Goal: Task Accomplishment & Management: Use online tool/utility

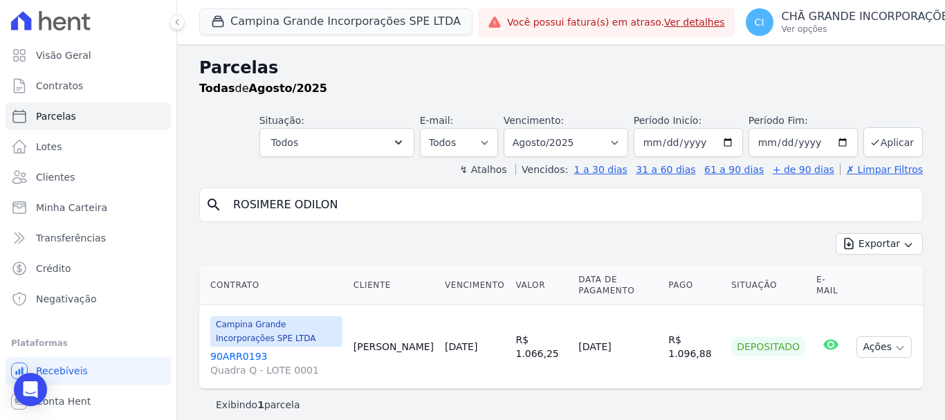
select select
drag, startPoint x: 352, startPoint y: 208, endPoint x: 57, endPoint y: 147, distance: 300.9
click at [57, 147] on div "Visão Geral Contratos [GEOGRAPHIC_DATA] Lotes Clientes Minha Carteira Transferê…" at bounding box center [472, 210] width 945 height 420
type input "[PERSON_NAME]"
select select
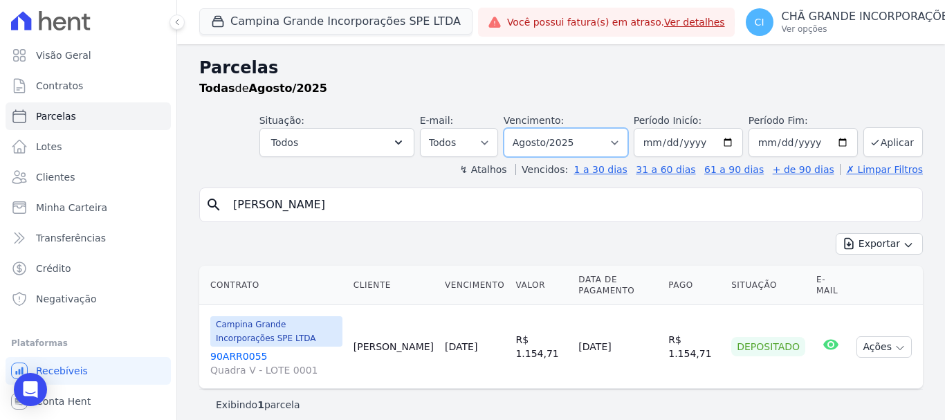
click at [578, 138] on select "Filtrar por período ──────── Todos os meses Janeiro/2023 Fevereiro/2023 Março/2…" at bounding box center [566, 142] width 125 height 29
select select "09/2025"
click at [513, 128] on select "Filtrar por período ──────── Todos os meses Janeiro/2023 Fevereiro/2023 Março/2…" at bounding box center [566, 142] width 125 height 29
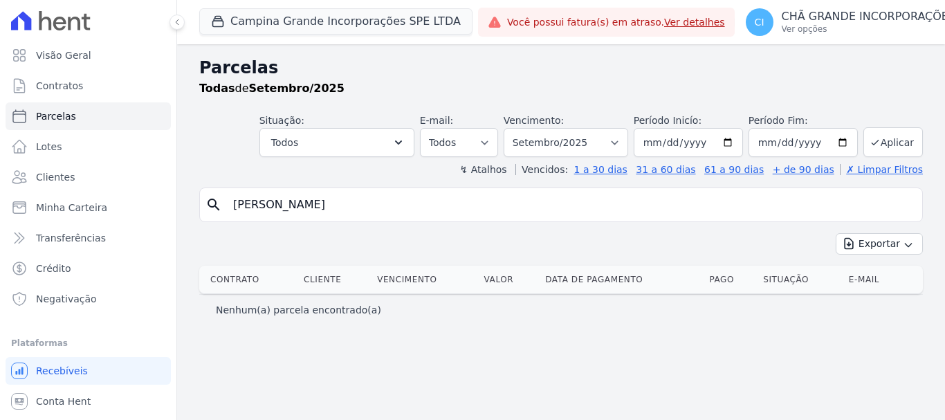
select select
click at [382, 205] on input "[PERSON_NAME]" at bounding box center [571, 205] width 692 height 28
click at [60, 185] on link "Clientes" at bounding box center [88, 177] width 165 height 28
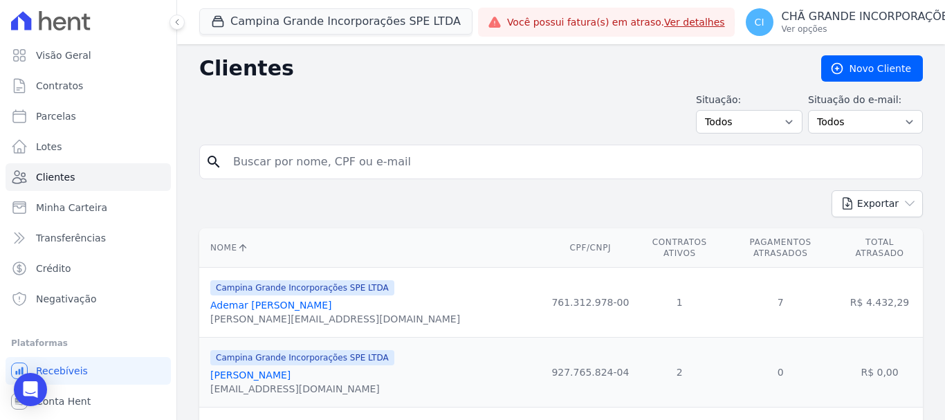
click at [440, 152] on input "search" at bounding box center [571, 162] width 692 height 28
type input "[PERSON_NAME]"
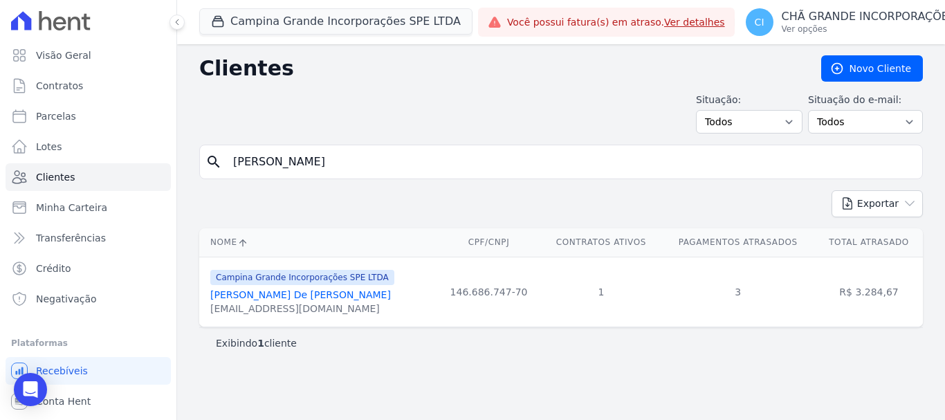
click at [345, 300] on link "Eduardo Fernandes De Oliveira Junior" at bounding box center [300, 294] width 181 height 11
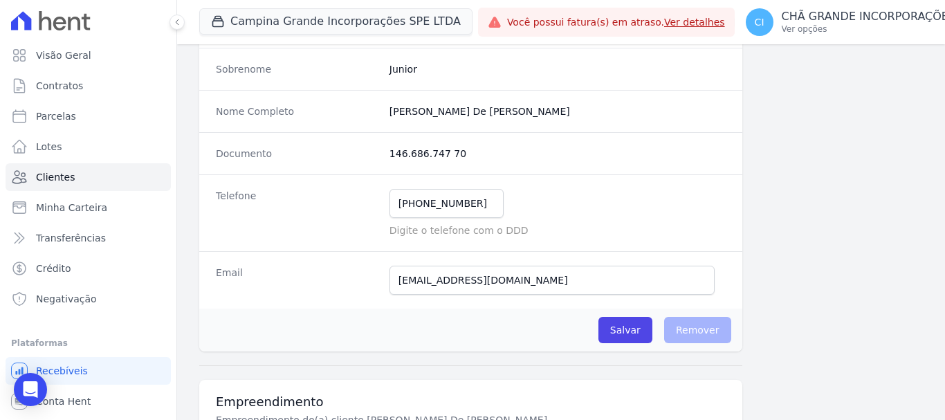
scroll to position [138, 0]
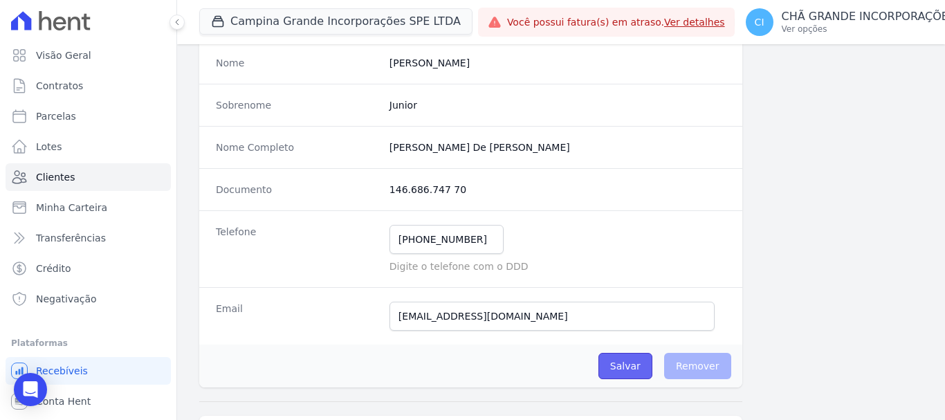
click at [632, 363] on input "Salvar" at bounding box center [626, 366] width 54 height 26
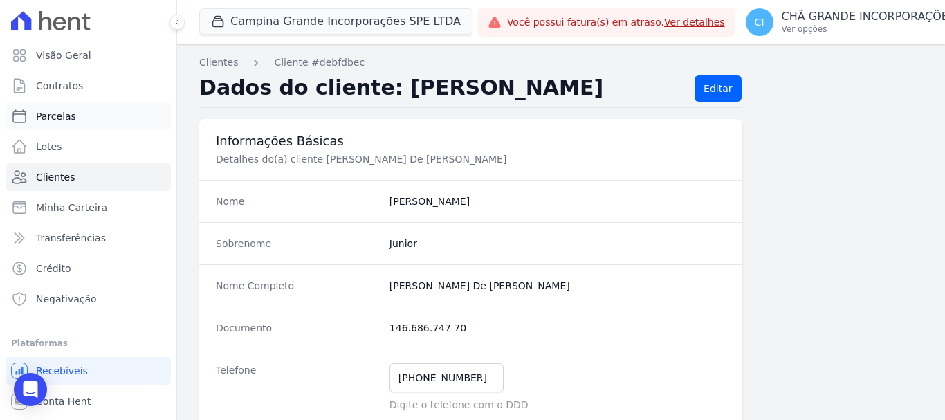
click at [53, 116] on span "Parcelas" at bounding box center [56, 116] width 40 height 14
select select
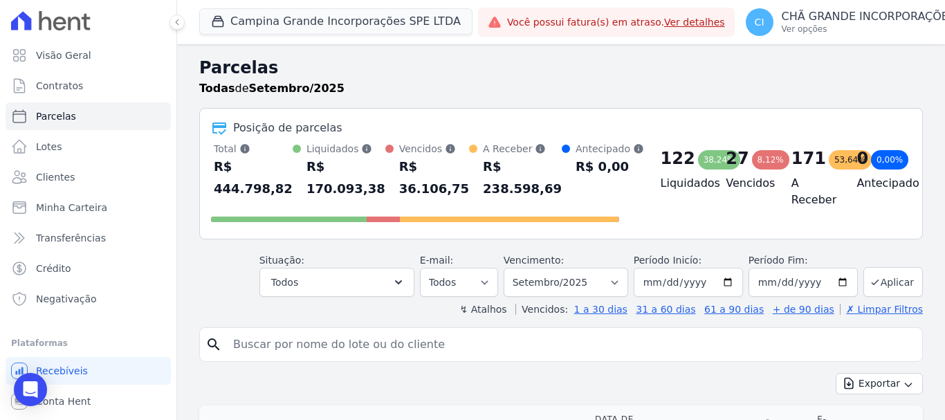
click at [489, 345] on input "search" at bounding box center [571, 345] width 692 height 28
type input "[PERSON_NAME]"
click at [437, 354] on input "[PERSON_NAME]" at bounding box center [571, 345] width 692 height 28
select select
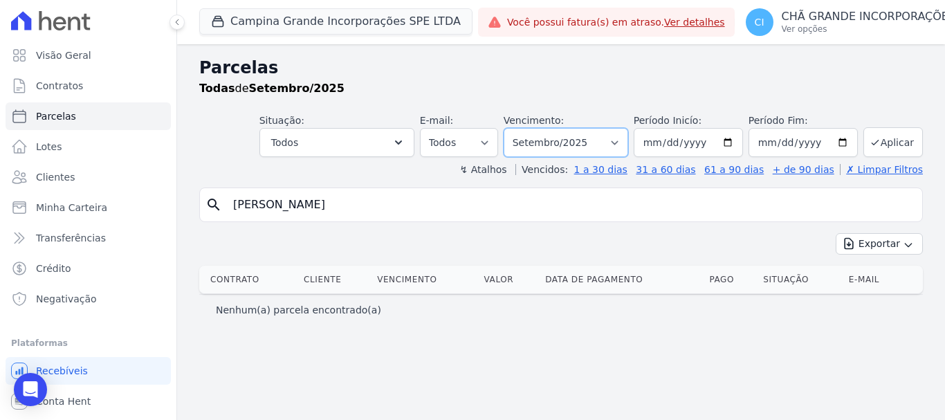
click at [574, 148] on select "Filtrar por período ──────── Todos os meses Janeiro/2023 Fevereiro/2023 Março/2…" at bounding box center [566, 142] width 125 height 29
select select "08/2025"
click at [523, 128] on select "Filtrar por período ──────── Todos os meses Janeiro/2023 Fevereiro/2023 Março/2…" at bounding box center [566, 142] width 125 height 29
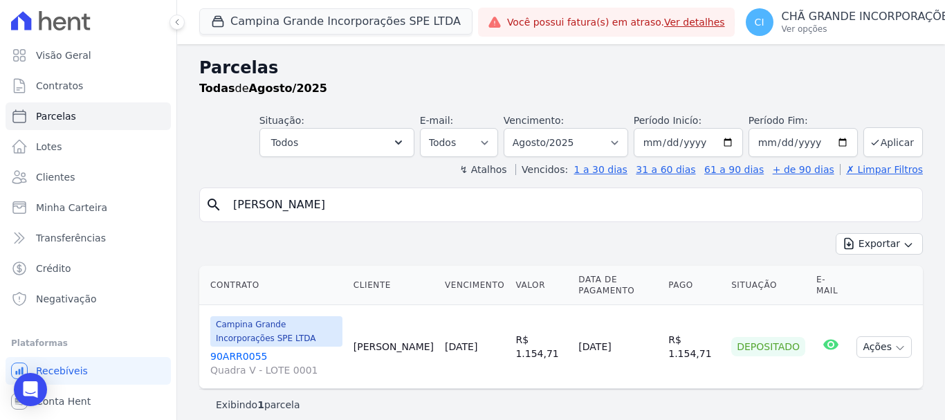
select select
click at [812, 19] on p "CHÃ GRANDE INCORPORAÇÕES" at bounding box center [869, 17] width 174 height 14
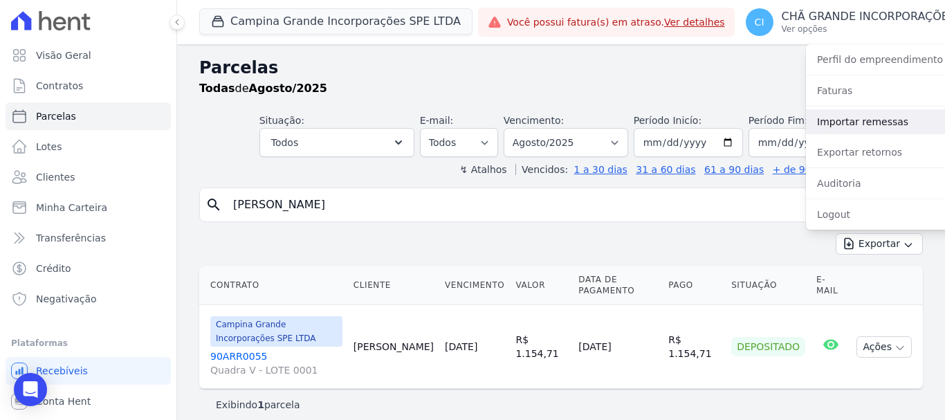
click at [821, 120] on link "Importar remessas" at bounding box center [894, 121] width 177 height 25
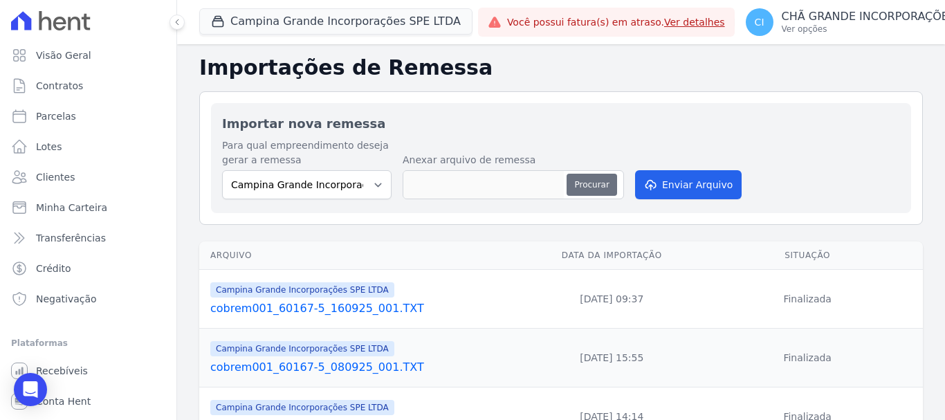
click at [601, 188] on button "Procurar" at bounding box center [592, 185] width 50 height 22
type input "cobrem001_71966-8_160925_001.TXT"
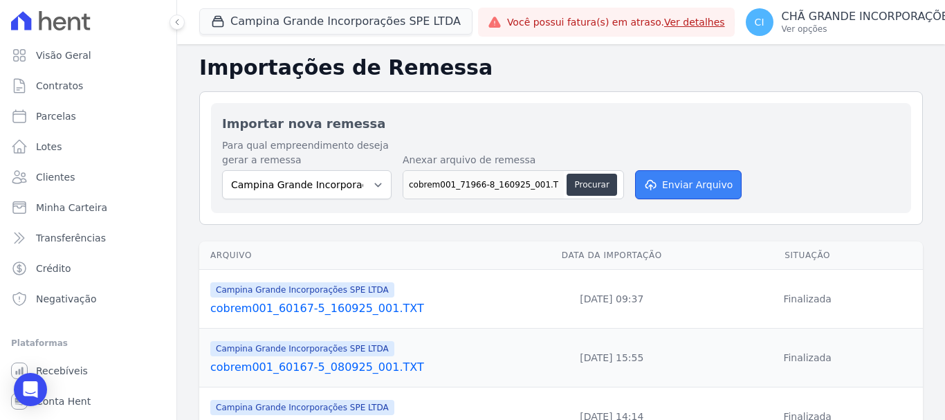
click at [691, 181] on button "Enviar Arquivo" at bounding box center [688, 184] width 107 height 29
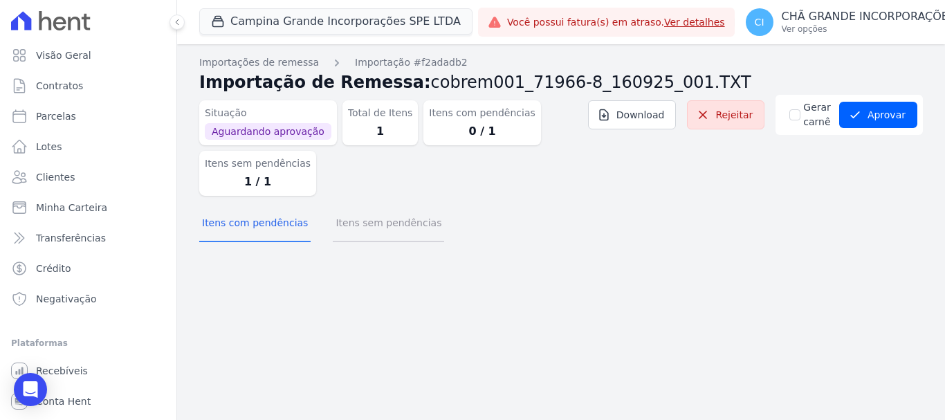
click at [365, 228] on button "Itens sem pendências" at bounding box center [388, 224] width 111 height 36
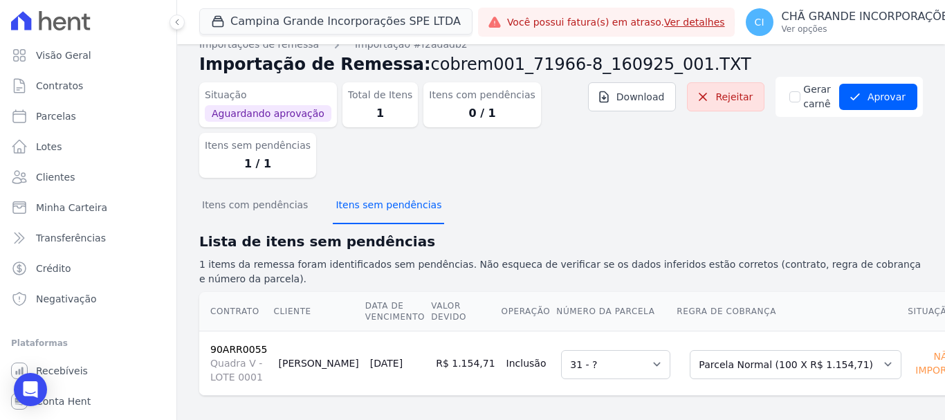
scroll to position [28, 0]
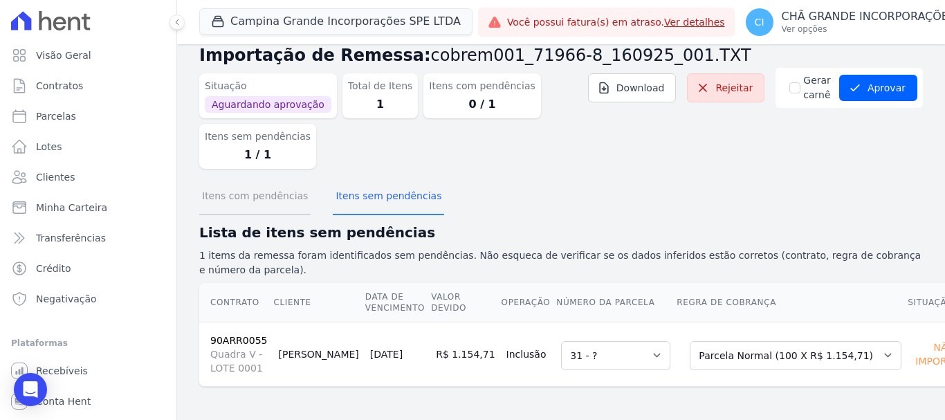
click at [259, 197] on button "Itens com pendências" at bounding box center [254, 197] width 111 height 36
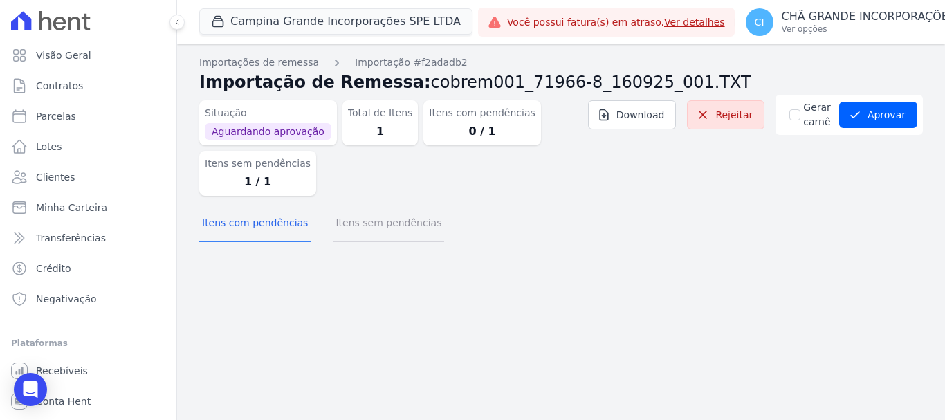
click at [379, 225] on button "Itens sem pendências" at bounding box center [388, 224] width 111 height 36
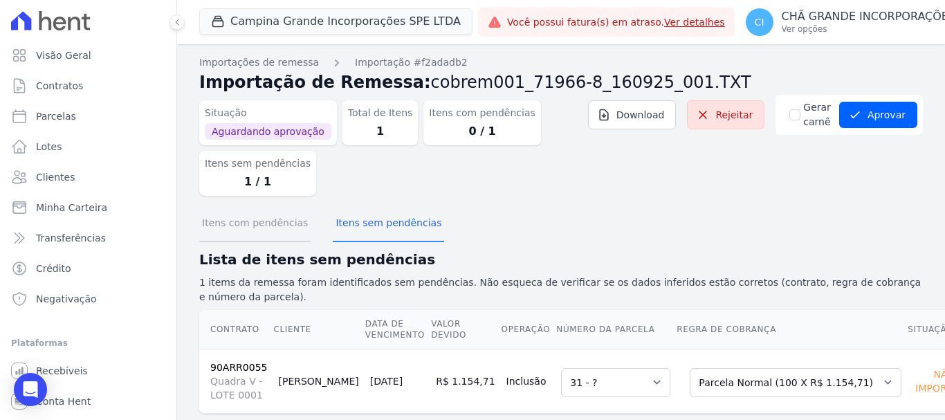
click at [264, 214] on button "Itens com pendências" at bounding box center [254, 224] width 111 height 36
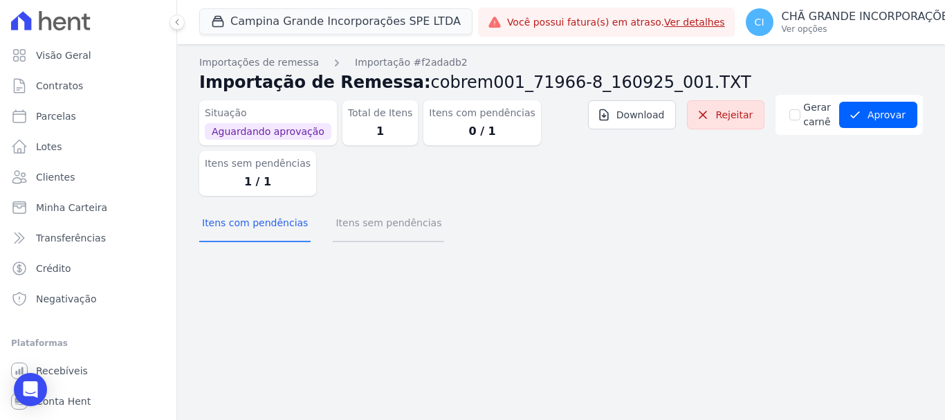
click at [392, 227] on button "Itens sem pendências" at bounding box center [388, 224] width 111 height 36
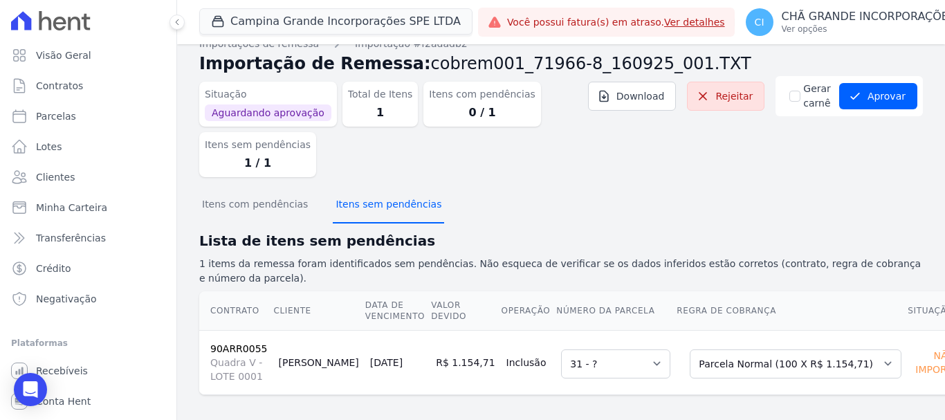
scroll to position [28, 0]
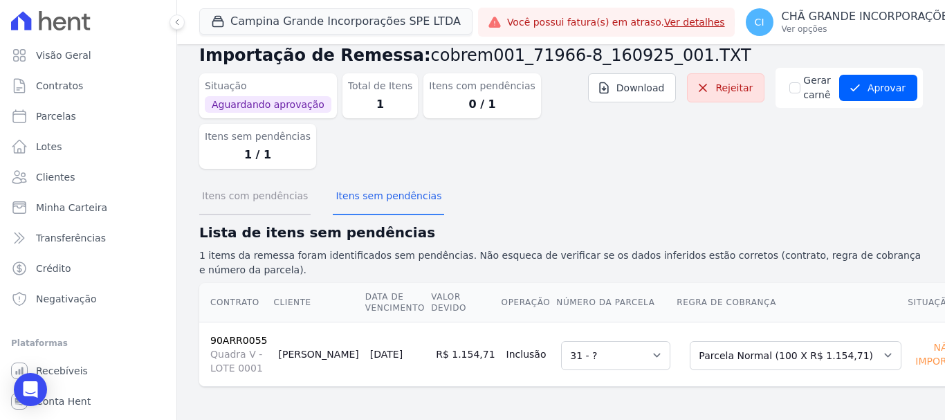
click at [268, 199] on button "Itens com pendências" at bounding box center [254, 197] width 111 height 36
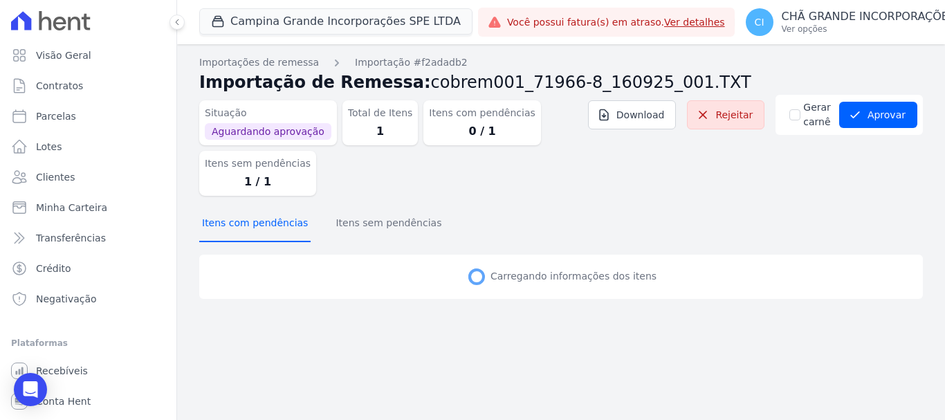
scroll to position [0, 0]
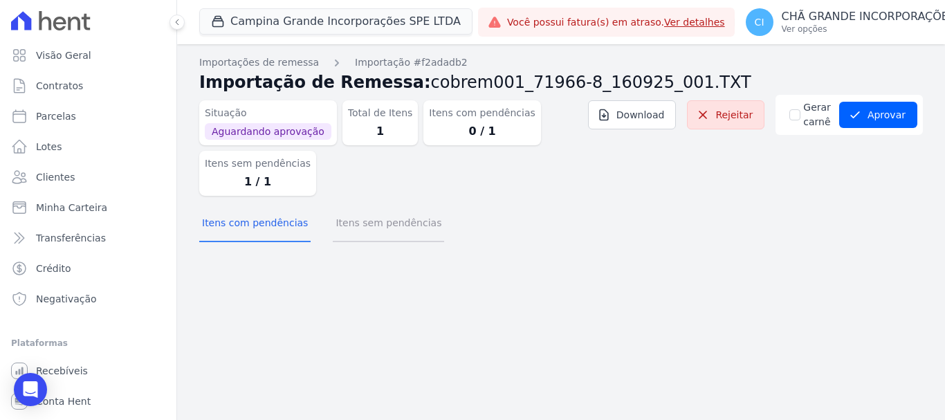
click at [365, 229] on button "Itens sem pendências" at bounding box center [388, 224] width 111 height 36
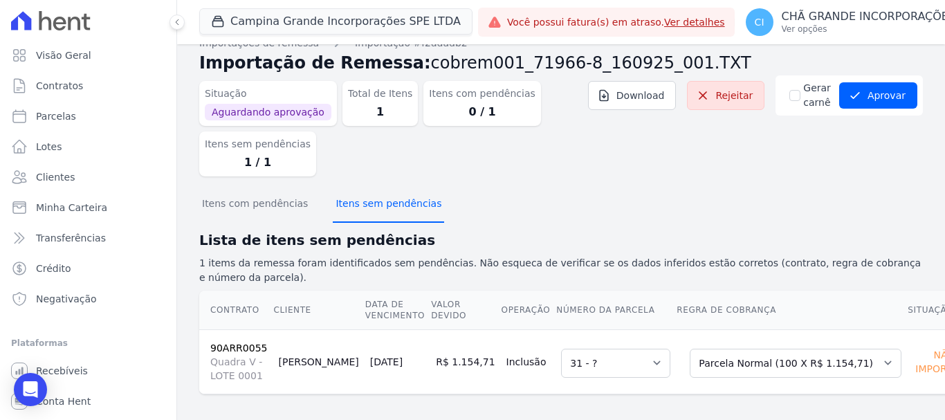
scroll to position [28, 0]
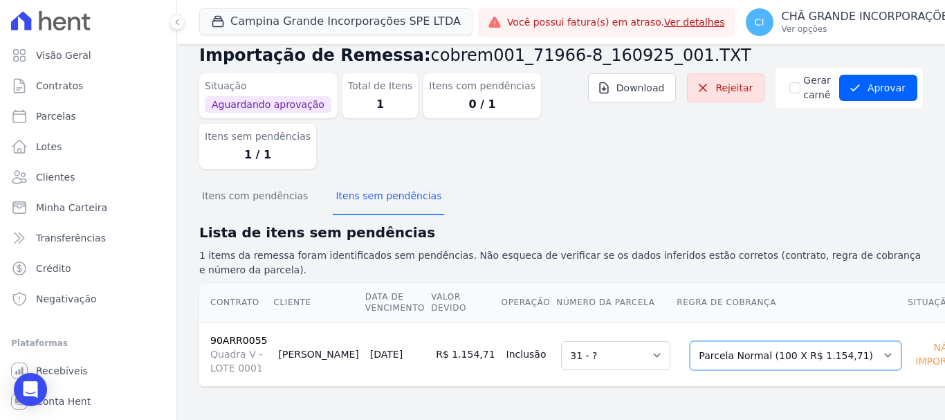
click at [709, 357] on select "Selecione uma Nova Parcela Avulsa Parcela Avulsa Existente Sinal (6 X R$ 194,87…" at bounding box center [796, 355] width 212 height 29
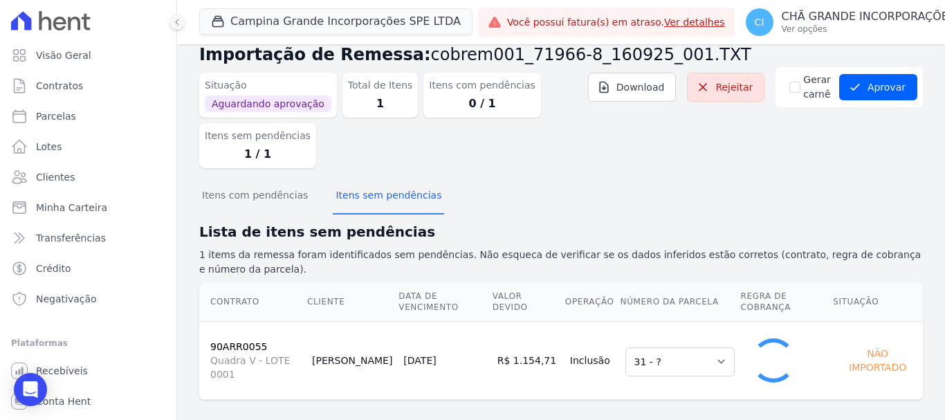
select select "1"
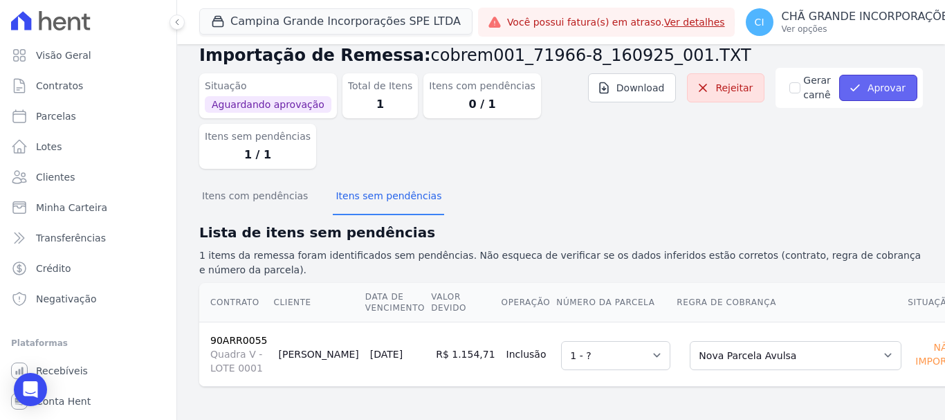
click at [889, 94] on button "Aprovar" at bounding box center [878, 88] width 78 height 26
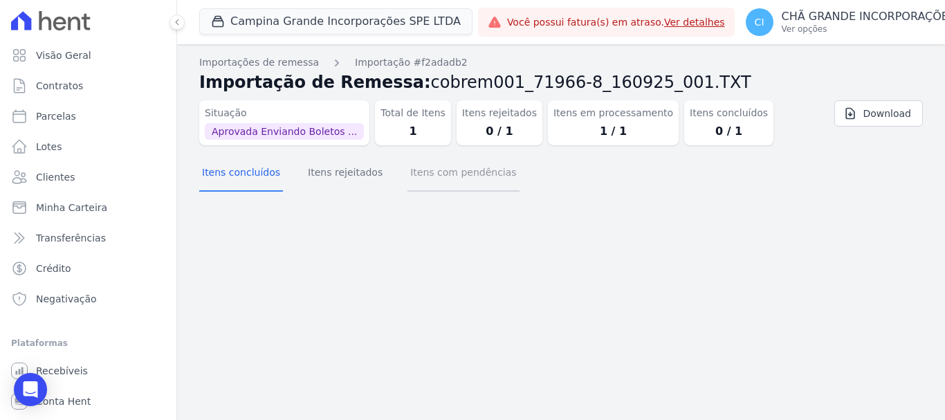
click at [421, 176] on button "Itens com pendências" at bounding box center [463, 174] width 111 height 36
click at [253, 170] on button "Itens concluídos" at bounding box center [241, 174] width 84 height 36
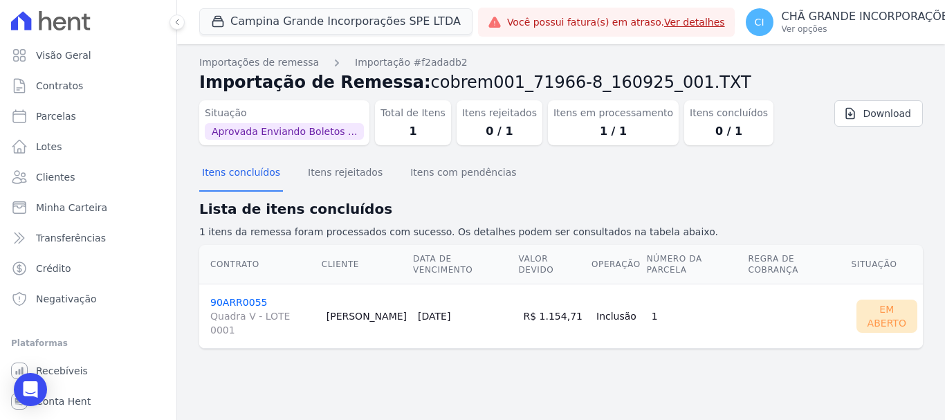
click at [237, 297] on link "90ARR0055 Quadra V - LOTE 0001" at bounding box center [262, 317] width 105 height 40
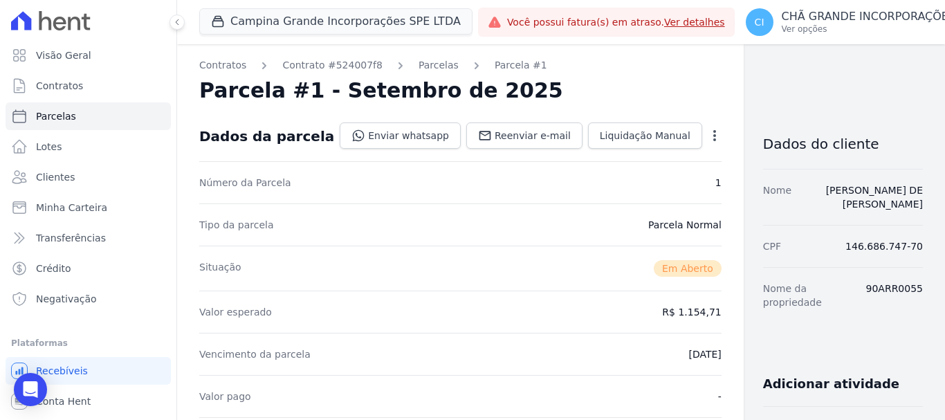
scroll to position [346, 0]
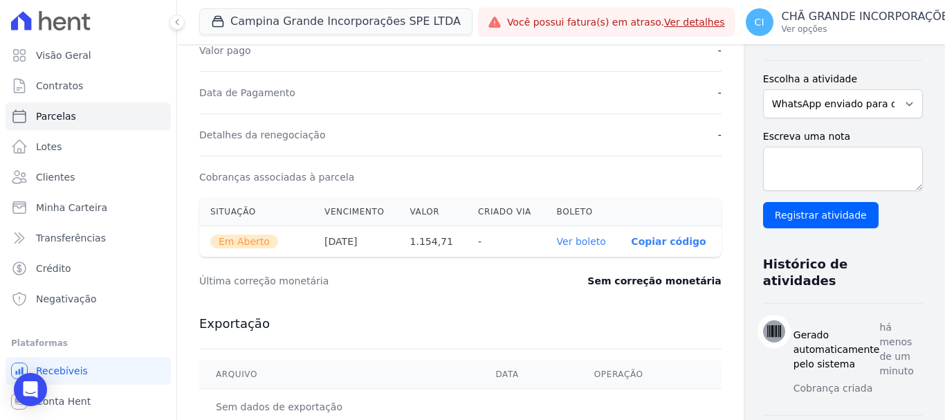
click at [557, 243] on link "Ver boleto" at bounding box center [581, 241] width 49 height 11
